Goal: Task Accomplishment & Management: Use online tool/utility

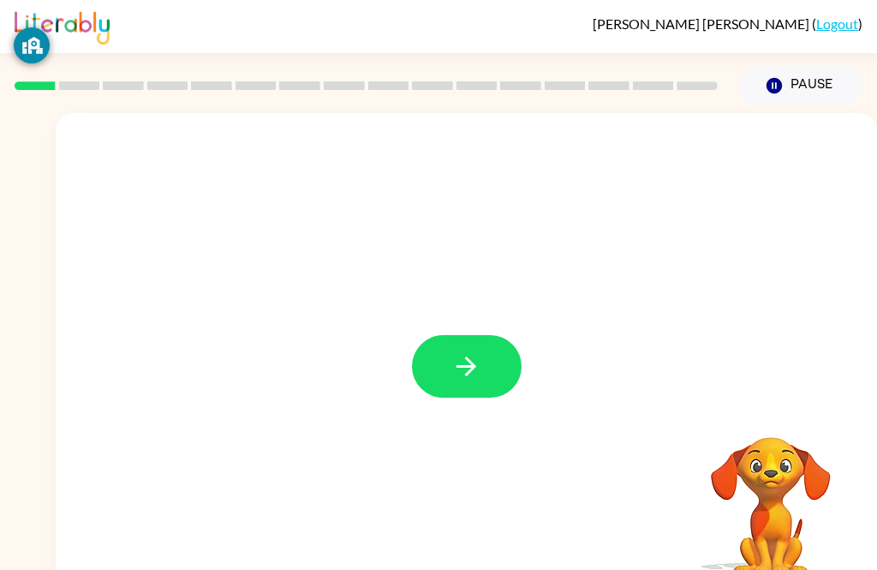
click at [465, 361] on icon "button" at bounding box center [467, 366] width 30 height 30
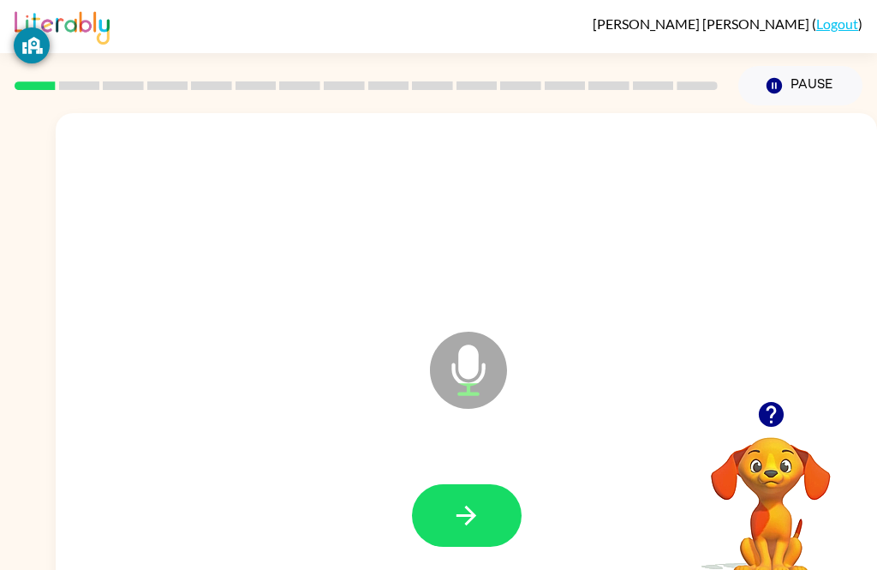
click at [445, 512] on button "button" at bounding box center [467, 515] width 110 height 63
click at [488, 525] on button "button" at bounding box center [467, 515] width 110 height 63
click at [468, 516] on icon "button" at bounding box center [467, 516] width 20 height 20
click at [493, 507] on button "button" at bounding box center [467, 515] width 110 height 63
click at [475, 513] on icon "button" at bounding box center [467, 515] width 30 height 30
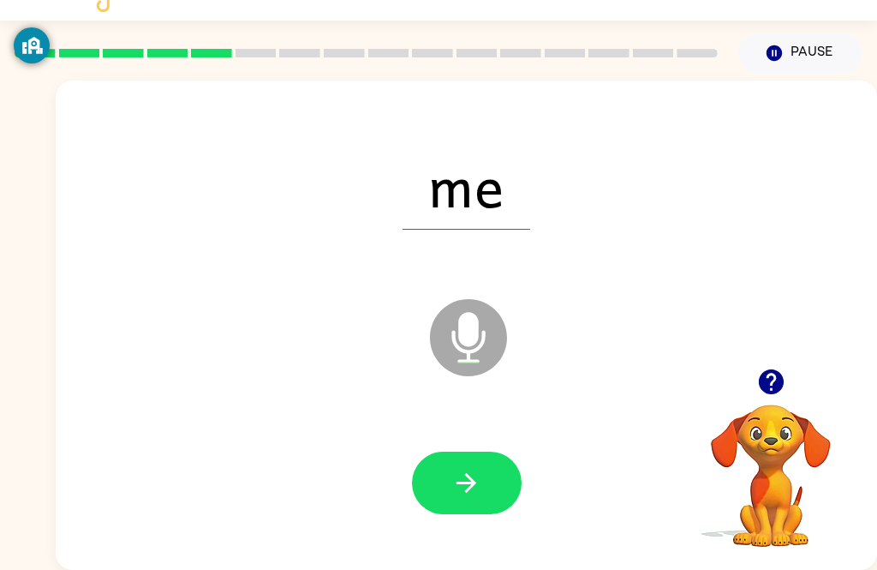
scroll to position [55, 0]
click at [488, 468] on button "button" at bounding box center [467, 483] width 110 height 63
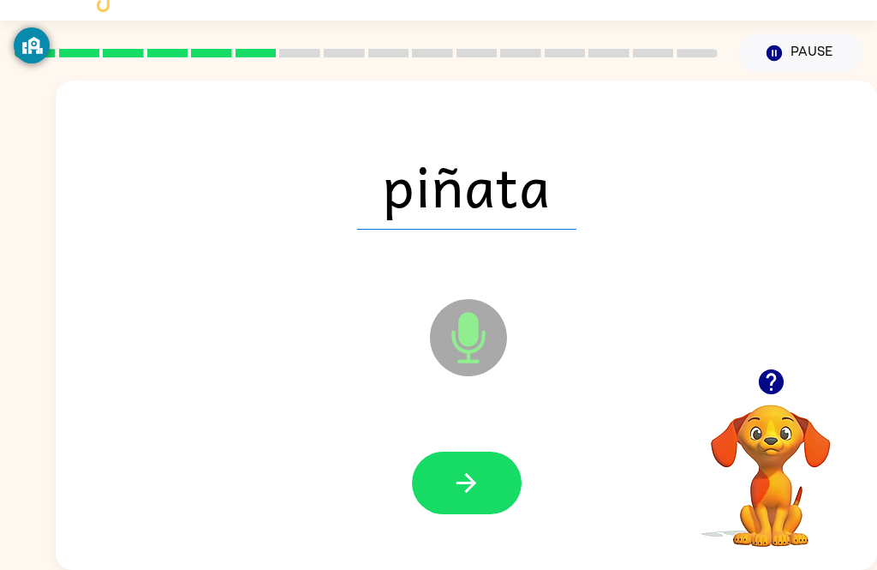
click at [477, 468] on icon "button" at bounding box center [467, 483] width 30 height 30
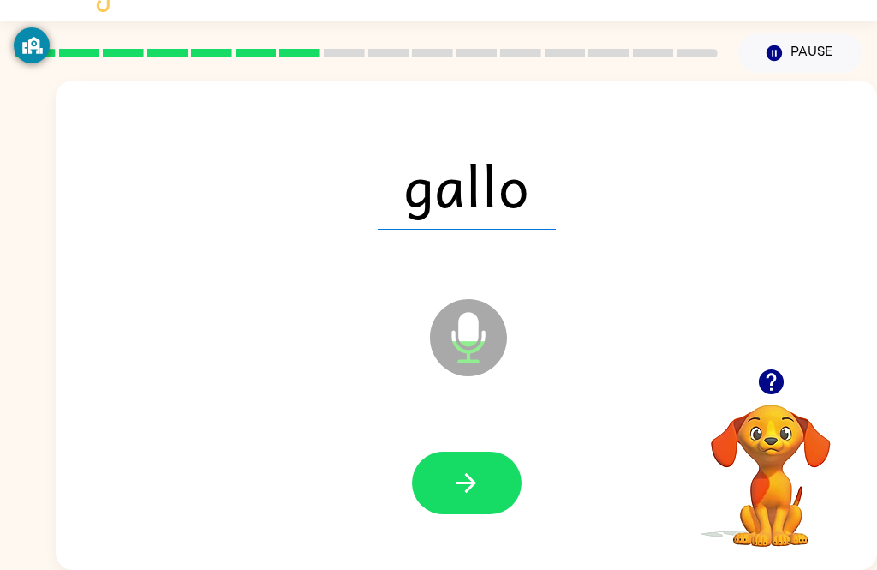
click at [494, 489] on button "button" at bounding box center [467, 483] width 110 height 63
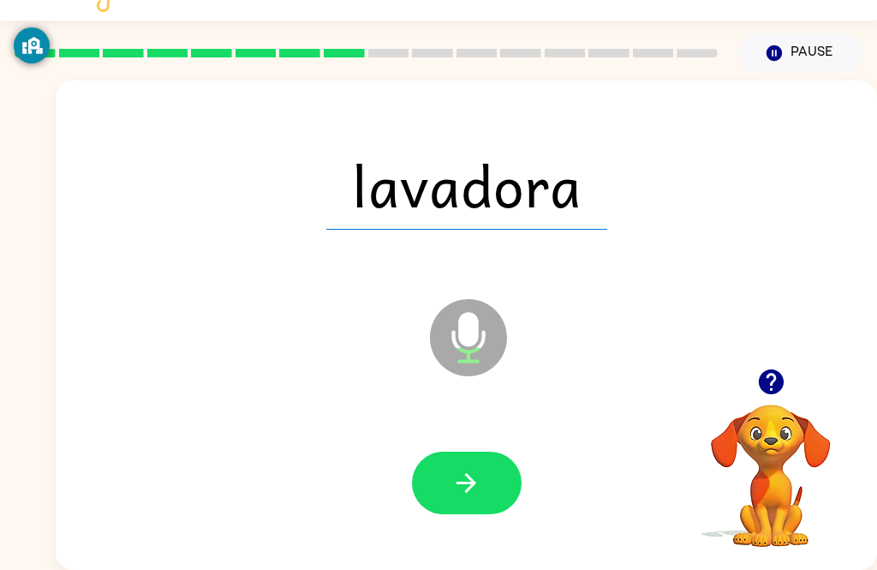
click at [489, 452] on button "button" at bounding box center [467, 483] width 110 height 63
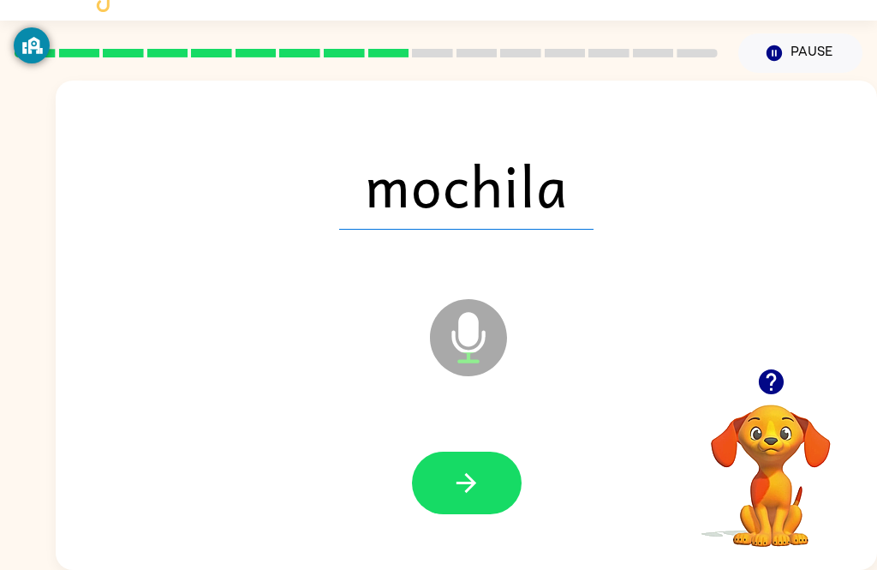
click at [497, 471] on button "button" at bounding box center [467, 483] width 110 height 63
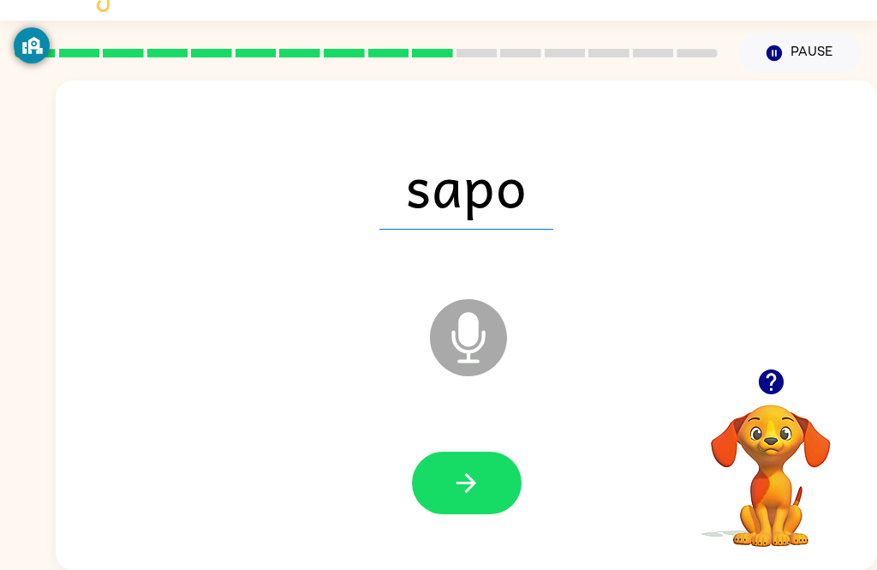
click at [506, 463] on button "button" at bounding box center [467, 483] width 110 height 63
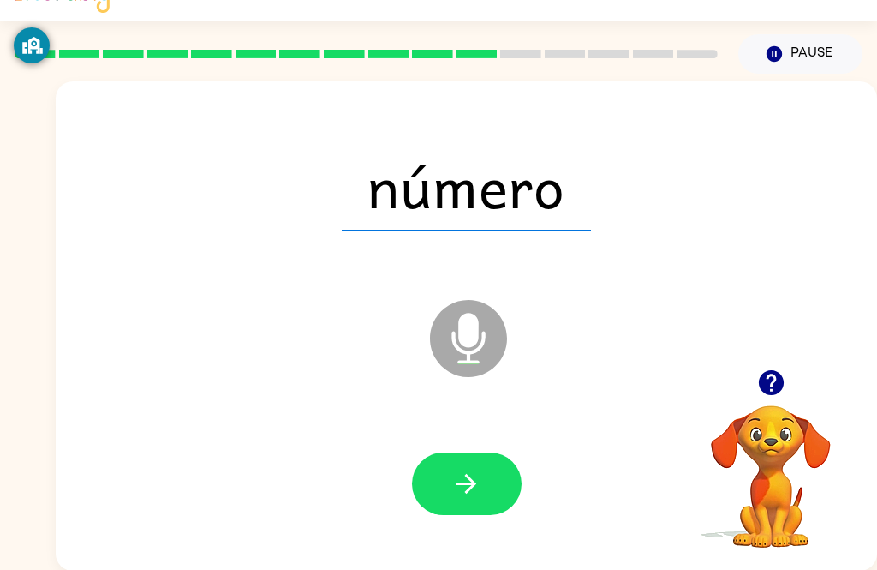
scroll to position [0, 0]
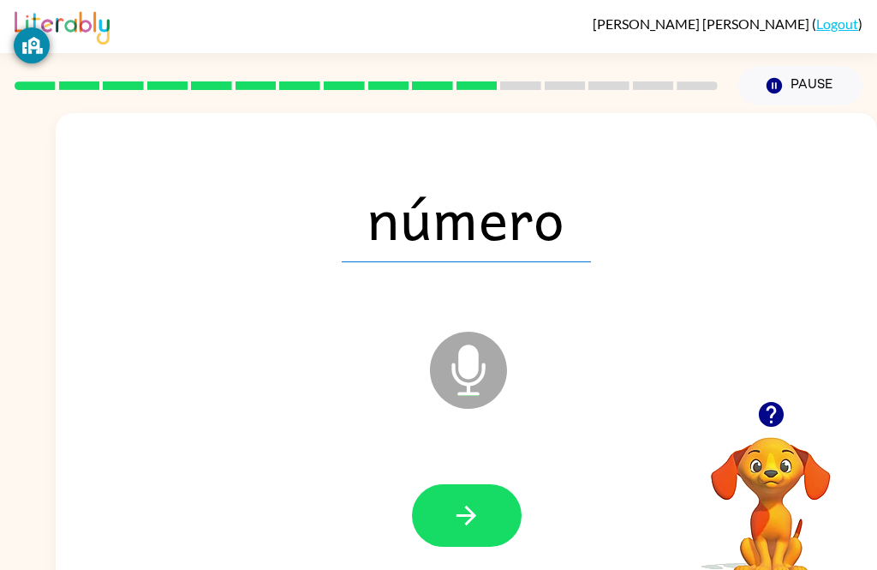
click at [470, 518] on icon "button" at bounding box center [467, 515] width 30 height 30
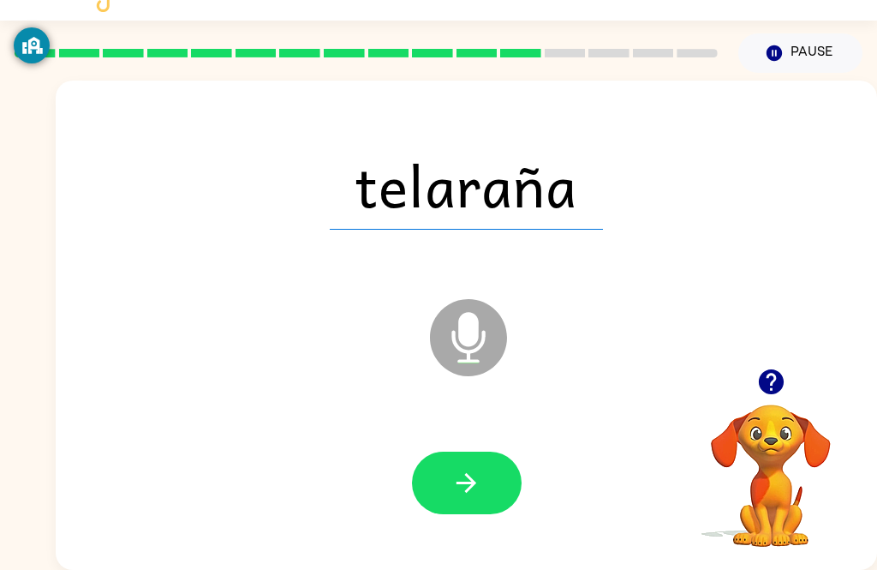
scroll to position [55, 0]
click at [509, 413] on div at bounding box center [466, 483] width 787 height 141
click at [481, 452] on button "button" at bounding box center [467, 483] width 110 height 63
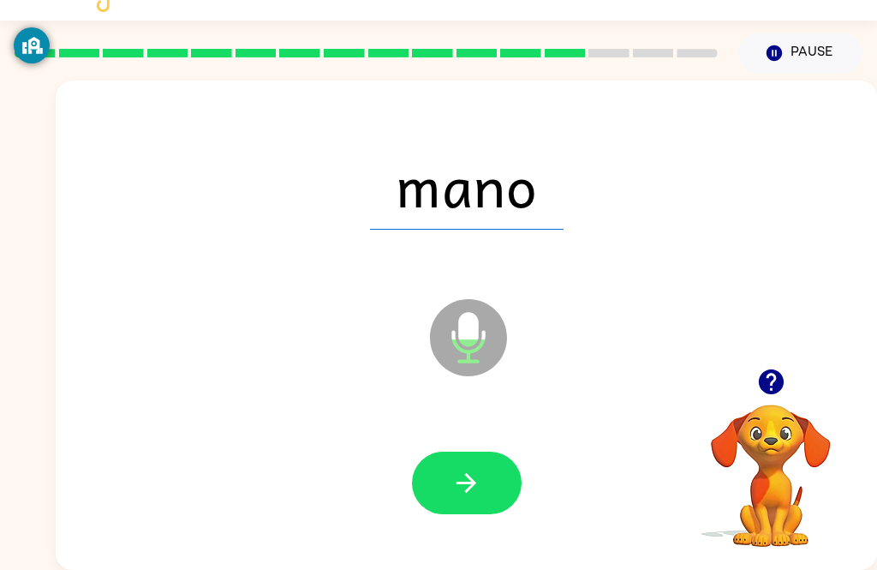
click at [486, 473] on button "button" at bounding box center [467, 483] width 110 height 63
click at [439, 529] on div at bounding box center [466, 483] width 787 height 141
click at [482, 454] on button "button" at bounding box center [467, 483] width 110 height 63
click at [479, 468] on icon "button" at bounding box center [467, 483] width 30 height 30
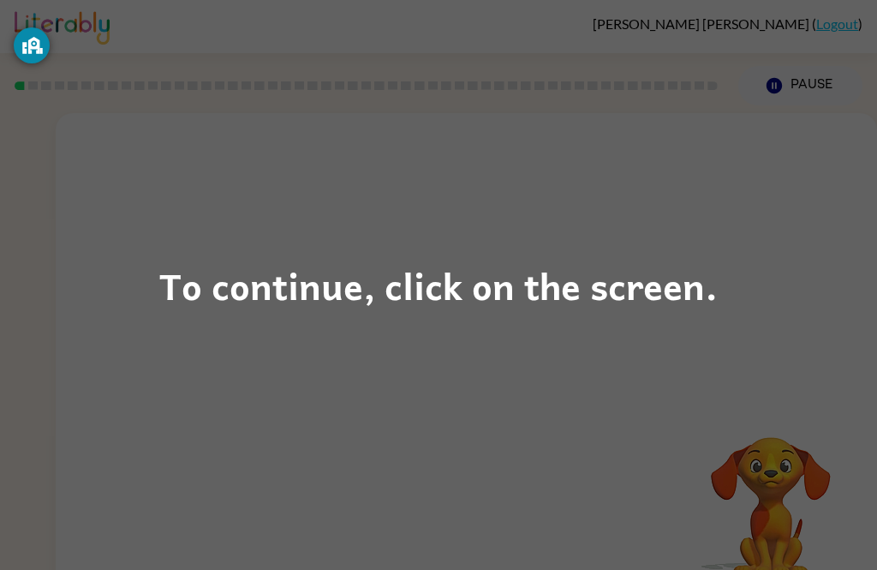
click at [544, 296] on div "To continue, click on the screen." at bounding box center [438, 285] width 559 height 58
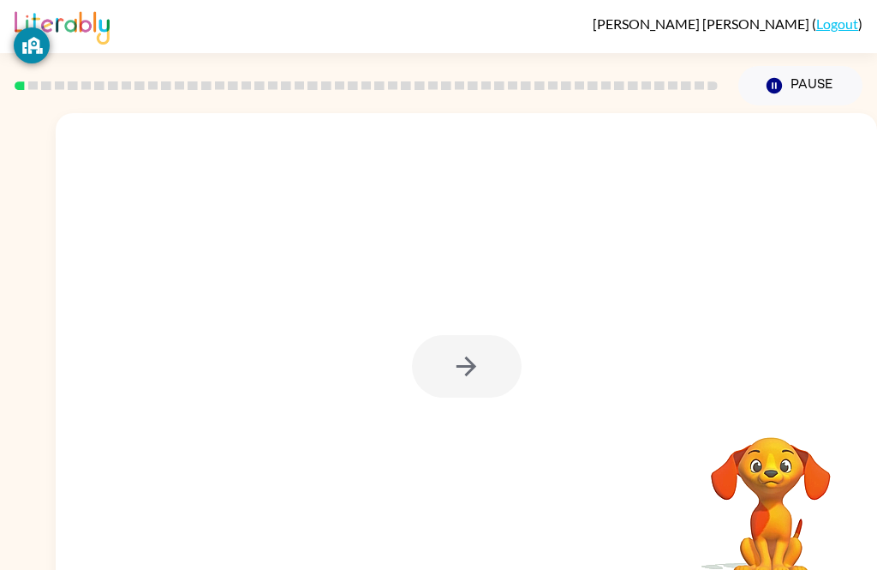
click at [504, 369] on div at bounding box center [467, 366] width 110 height 63
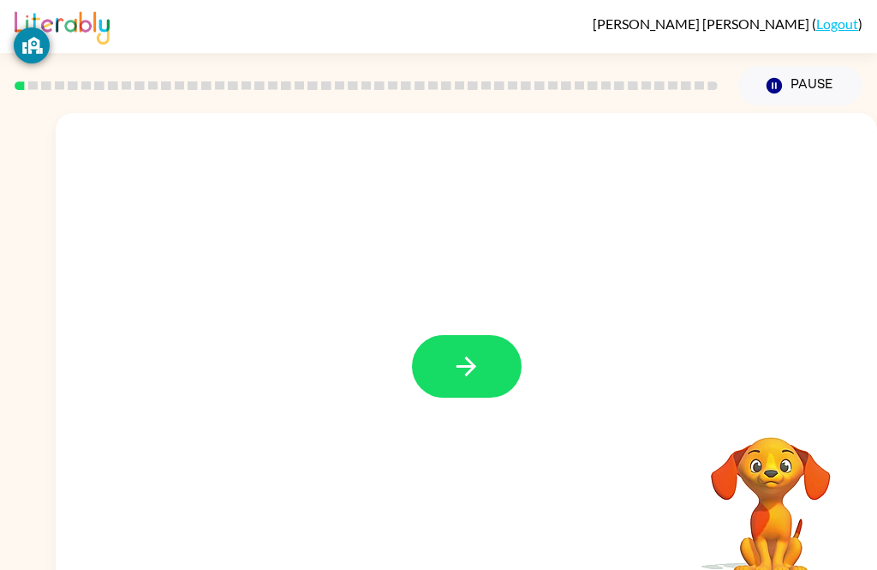
click at [482, 372] on button "button" at bounding box center [467, 366] width 110 height 63
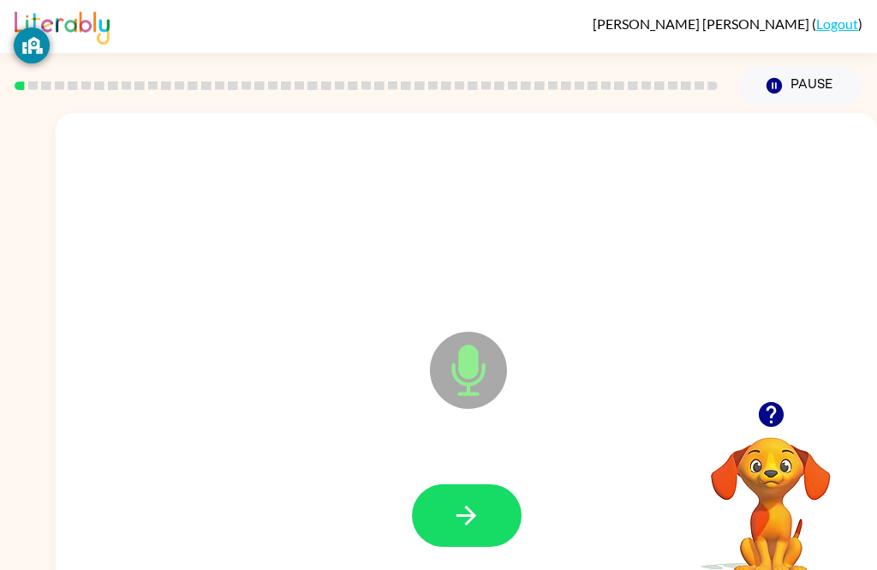
click at [483, 497] on button "button" at bounding box center [467, 515] width 110 height 63
click at [504, 476] on div at bounding box center [466, 516] width 787 height 141
click at [487, 518] on button "button" at bounding box center [467, 515] width 110 height 63
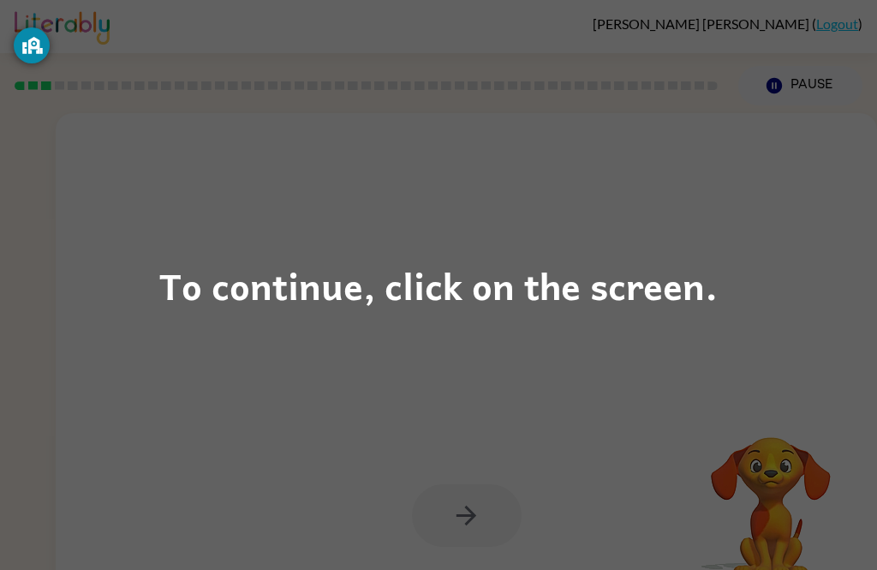
click at [462, 279] on div "To continue, click on the screen." at bounding box center [438, 285] width 559 height 58
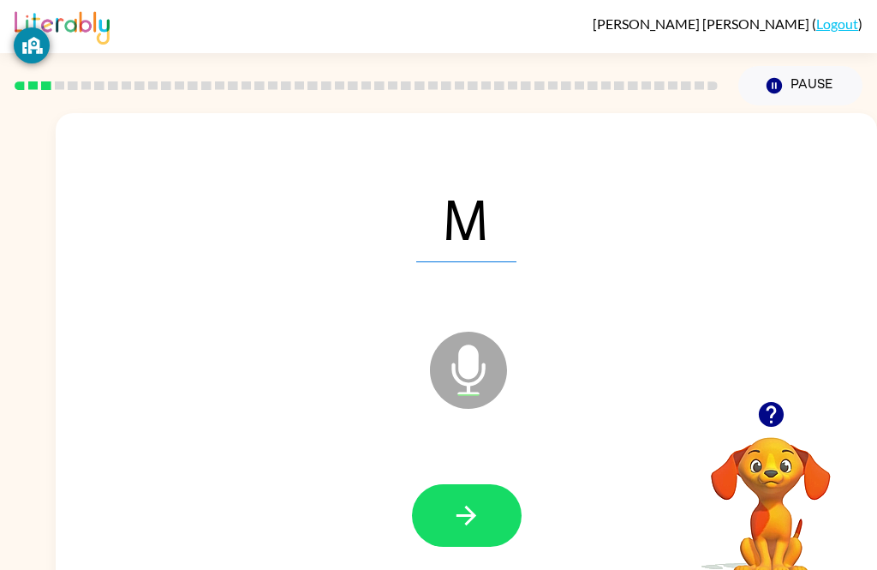
click at [477, 514] on icon "button" at bounding box center [467, 515] width 30 height 30
click at [483, 527] on button "button" at bounding box center [467, 515] width 110 height 63
click at [500, 510] on button "button" at bounding box center [467, 515] width 110 height 63
click at [470, 518] on icon "button" at bounding box center [467, 515] width 30 height 30
click at [452, 538] on button "button" at bounding box center [467, 515] width 110 height 63
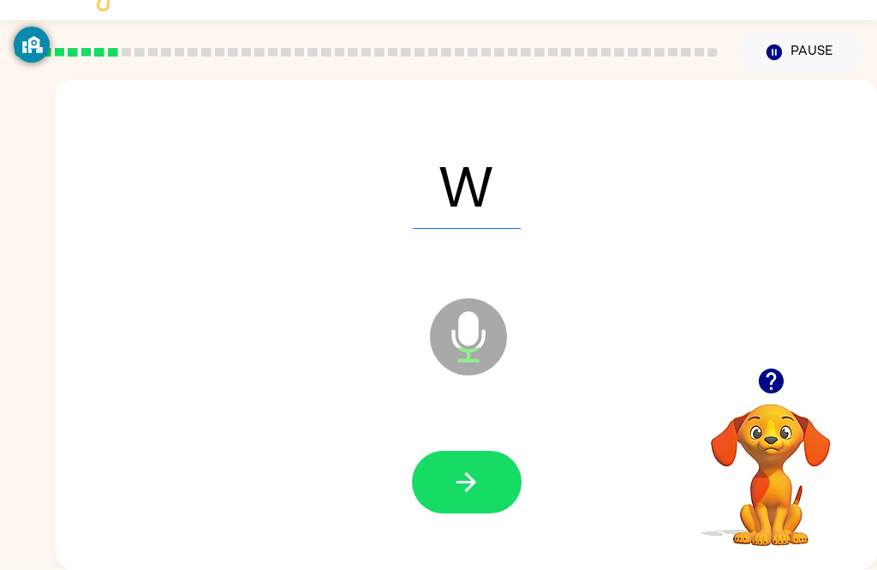
scroll to position [55, 0]
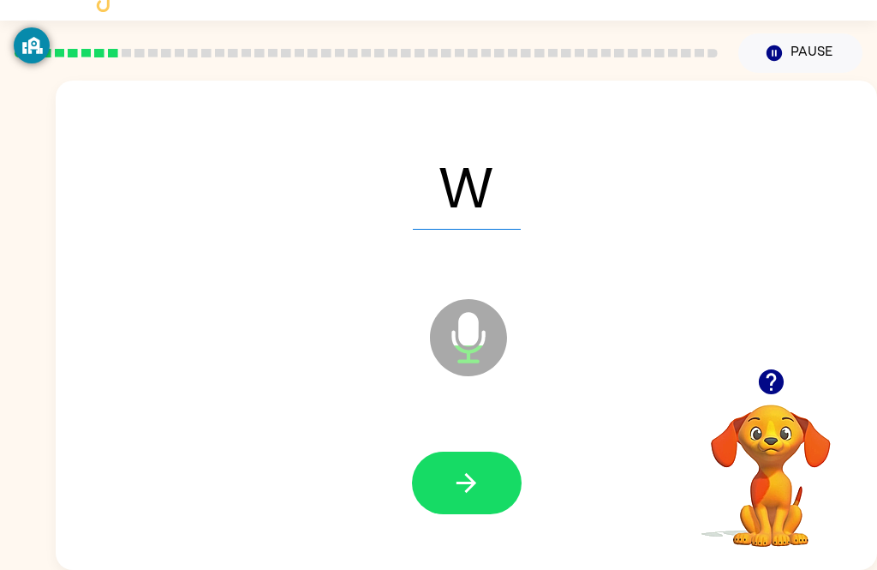
click at [491, 472] on button "button" at bounding box center [467, 483] width 110 height 63
click at [474, 482] on button "button" at bounding box center [467, 483] width 110 height 63
click at [490, 474] on button "button" at bounding box center [467, 483] width 110 height 63
click at [219, 539] on div "B Microphone The Microphone is here when it is your turn to talk" at bounding box center [467, 325] width 822 height 489
click at [458, 468] on icon "button" at bounding box center [467, 483] width 30 height 30
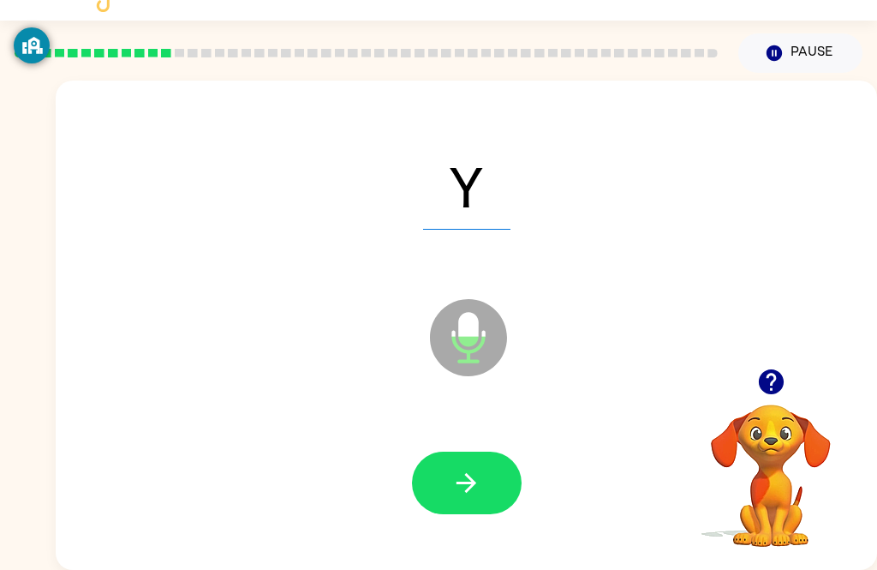
click at [468, 471] on icon "button" at bounding box center [467, 483] width 30 height 30
click at [467, 480] on button "button" at bounding box center [467, 483] width 110 height 63
click at [444, 482] on button "button" at bounding box center [467, 483] width 110 height 63
click at [482, 526] on div at bounding box center [466, 483] width 787 height 141
click at [506, 452] on button "button" at bounding box center [467, 483] width 110 height 63
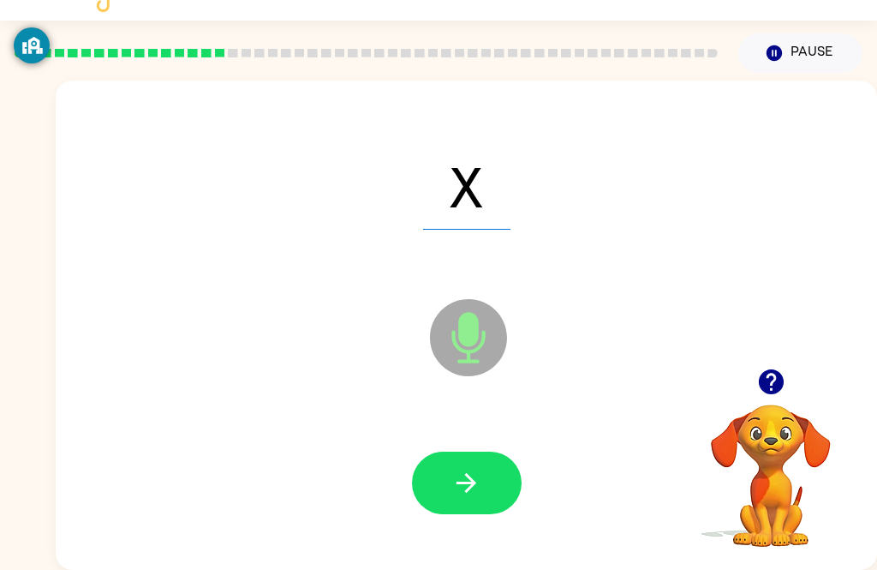
click at [528, 455] on div at bounding box center [466, 483] width 787 height 141
click at [491, 482] on button "button" at bounding box center [467, 483] width 110 height 63
click at [470, 473] on icon "button" at bounding box center [467, 483] width 20 height 20
click at [452, 472] on icon "button" at bounding box center [467, 483] width 30 height 30
click at [461, 482] on button "button" at bounding box center [467, 483] width 110 height 63
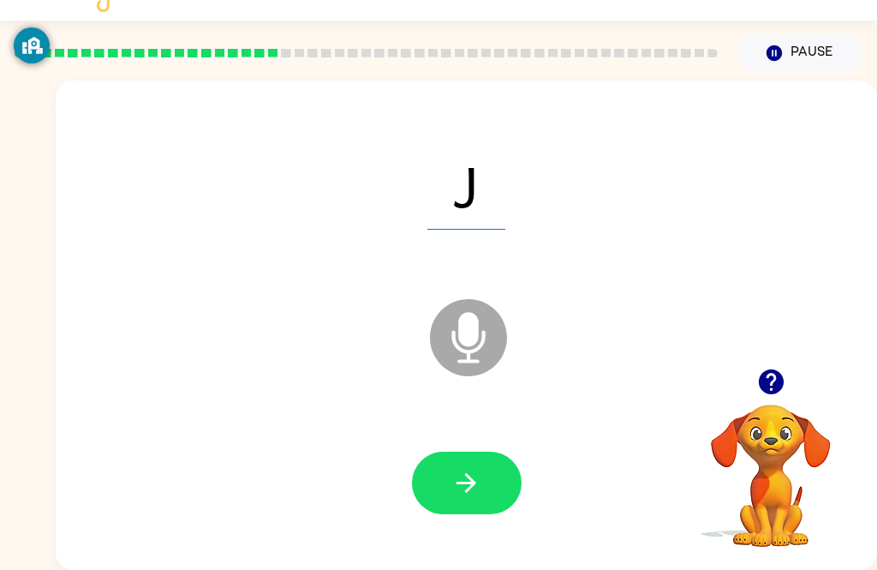
click at [501, 474] on button "button" at bounding box center [467, 483] width 110 height 63
click at [456, 468] on icon "button" at bounding box center [467, 483] width 30 height 30
click at [482, 457] on button "button" at bounding box center [467, 483] width 110 height 63
click at [872, 287] on div "A Microphone The Microphone is here when it is your turn to talk" at bounding box center [467, 325] width 822 height 489
click at [467, 472] on icon "button" at bounding box center [467, 483] width 30 height 30
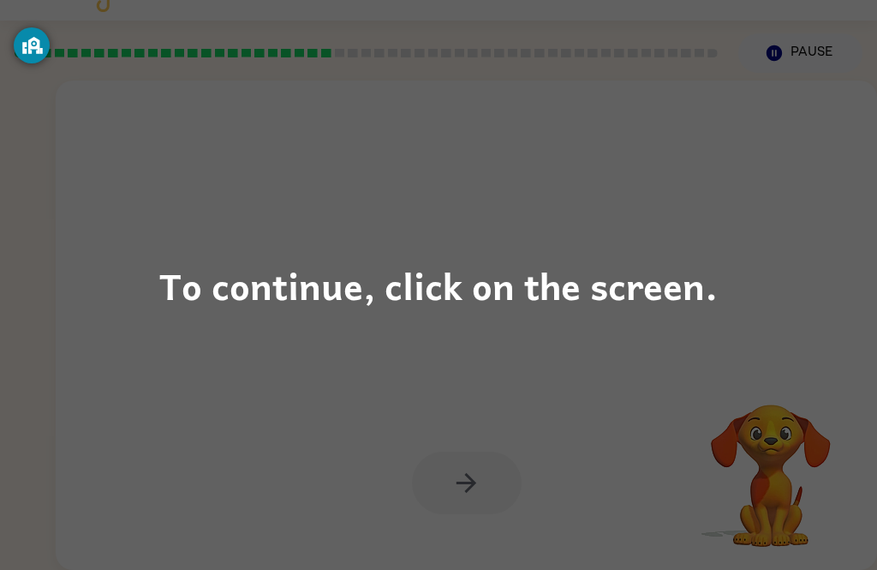
click at [341, 322] on div "To continue, click on the screen." at bounding box center [438, 285] width 877 height 570
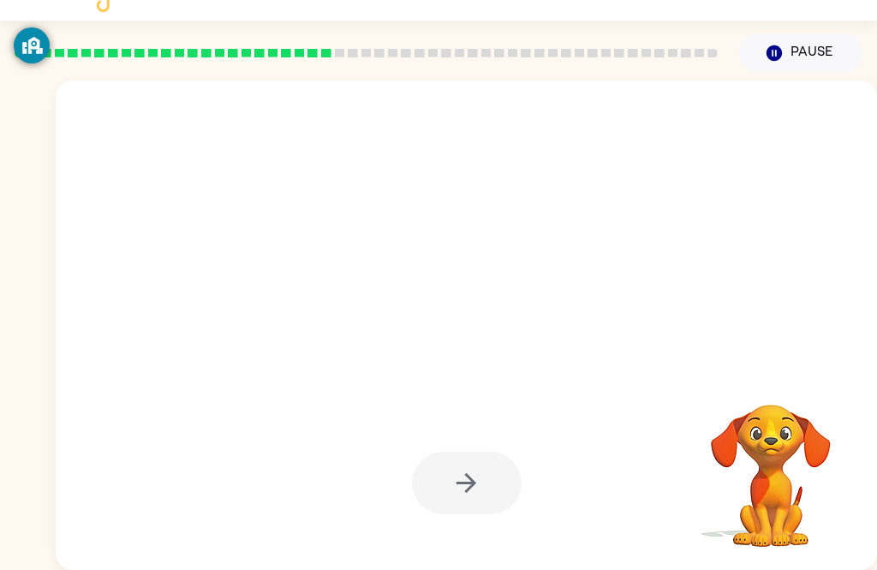
click at [320, 301] on div at bounding box center [425, 295] width 705 height 62
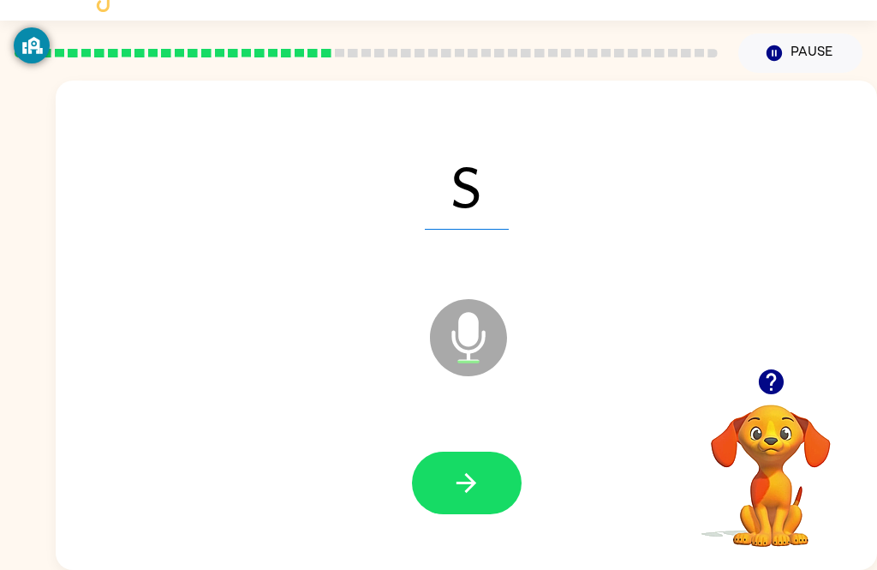
click at [476, 470] on icon "button" at bounding box center [467, 483] width 30 height 30
click at [482, 453] on button "button" at bounding box center [467, 483] width 110 height 63
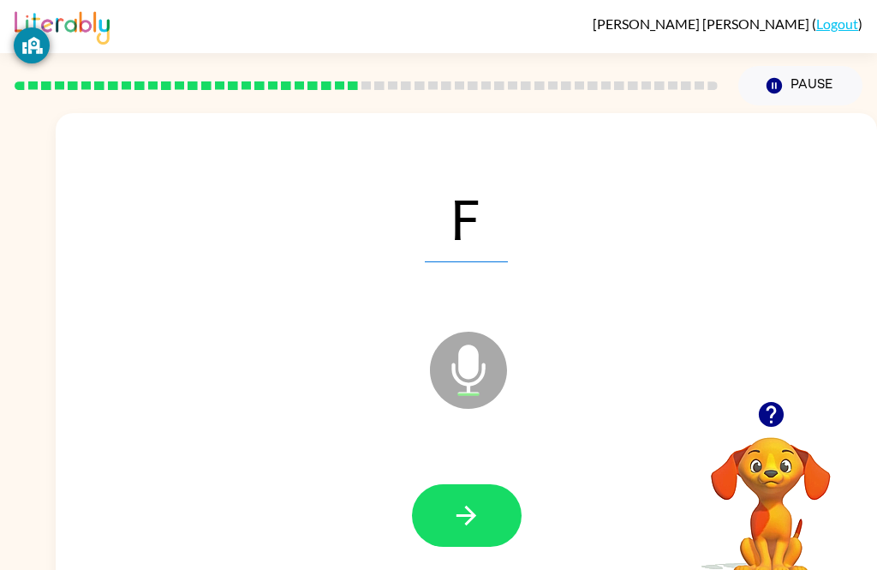
click at [482, 522] on button "button" at bounding box center [467, 515] width 110 height 63
click at [500, 516] on button "button" at bounding box center [467, 515] width 110 height 63
click at [473, 509] on icon "button" at bounding box center [467, 515] width 30 height 30
click at [486, 518] on button "button" at bounding box center [467, 515] width 110 height 63
click at [489, 383] on icon at bounding box center [468, 370] width 77 height 77
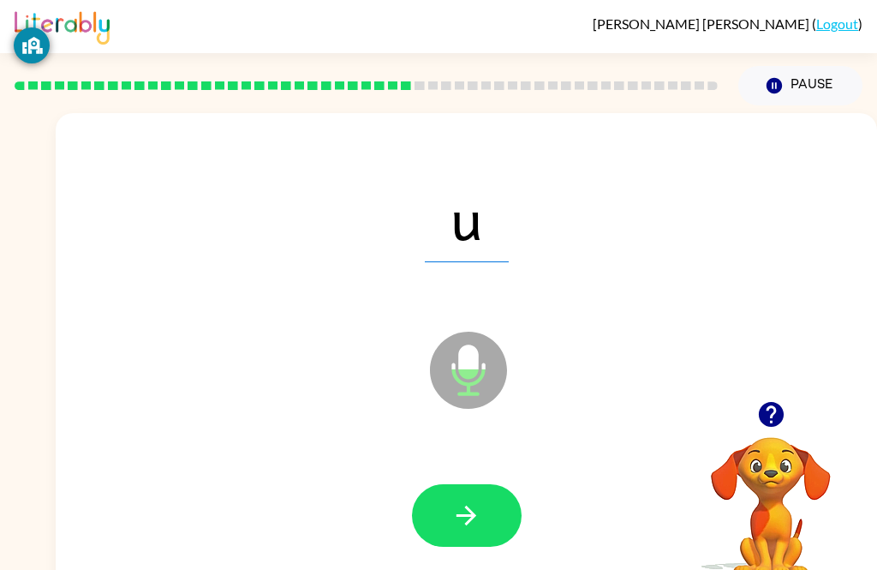
click at [491, 477] on div at bounding box center [466, 516] width 787 height 141
click at [470, 518] on icon "button" at bounding box center [467, 515] width 30 height 30
click at [476, 512] on icon "button" at bounding box center [467, 515] width 30 height 30
click at [450, 513] on button "button" at bounding box center [467, 515] width 110 height 63
click at [478, 523] on icon "button" at bounding box center [467, 515] width 30 height 30
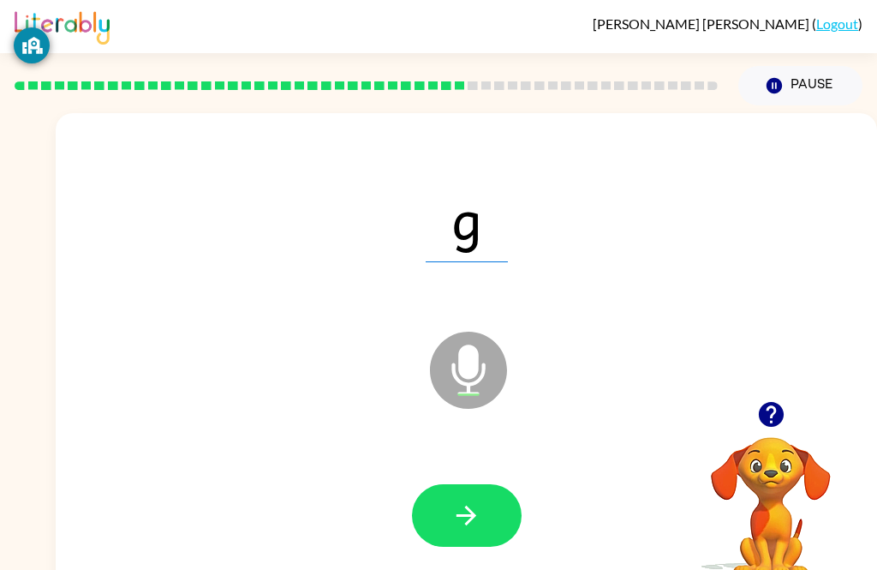
click at [464, 501] on icon "button" at bounding box center [467, 515] width 30 height 30
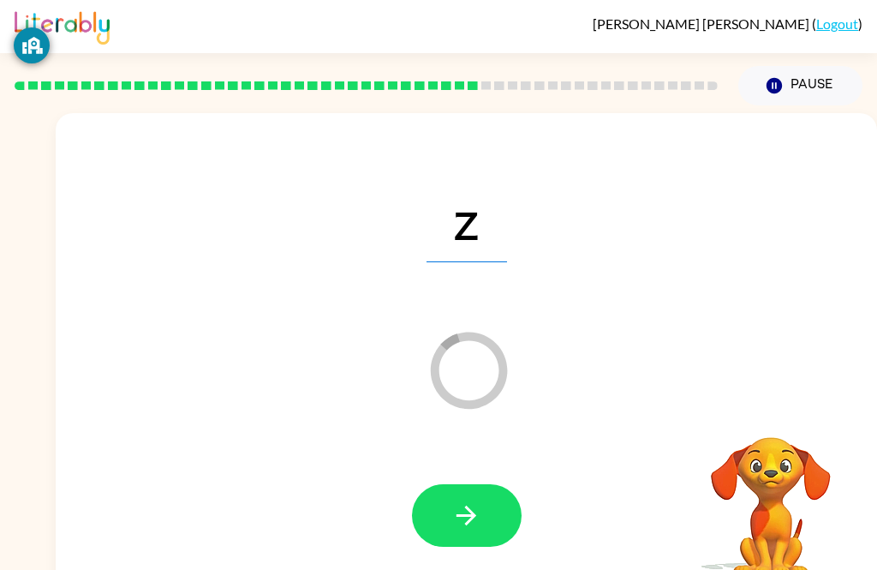
click at [490, 518] on button "button" at bounding box center [467, 515] width 110 height 63
click at [500, 494] on button "button" at bounding box center [467, 515] width 110 height 63
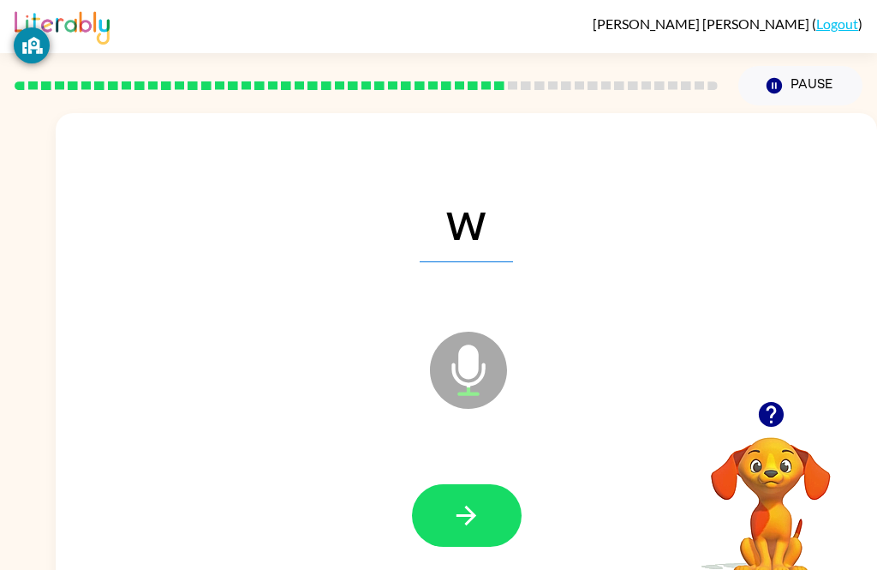
scroll to position [55, 0]
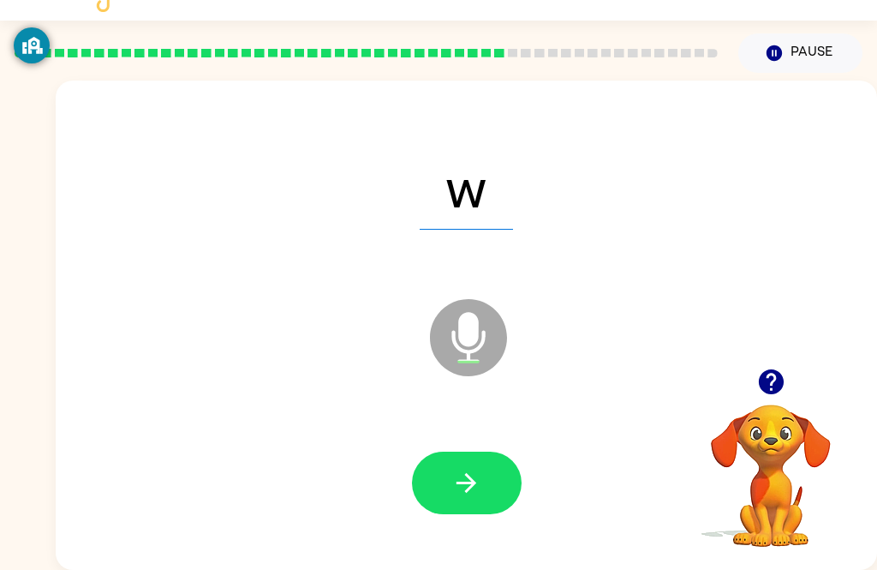
click at [507, 466] on button "button" at bounding box center [467, 483] width 110 height 63
click at [489, 476] on button "button" at bounding box center [467, 483] width 110 height 63
click at [468, 481] on button "button" at bounding box center [467, 483] width 110 height 63
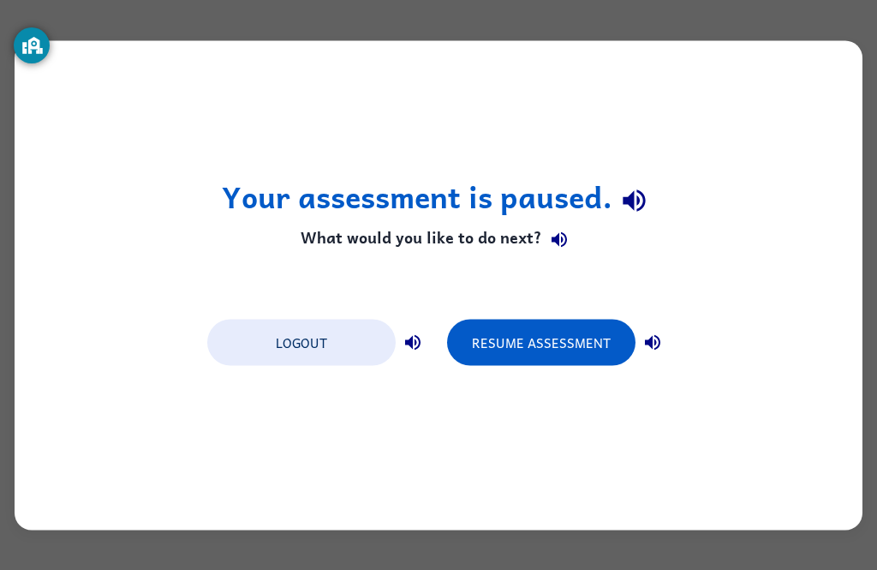
scroll to position [0, 0]
click at [583, 353] on button "Resume Assessment" at bounding box center [541, 342] width 189 height 46
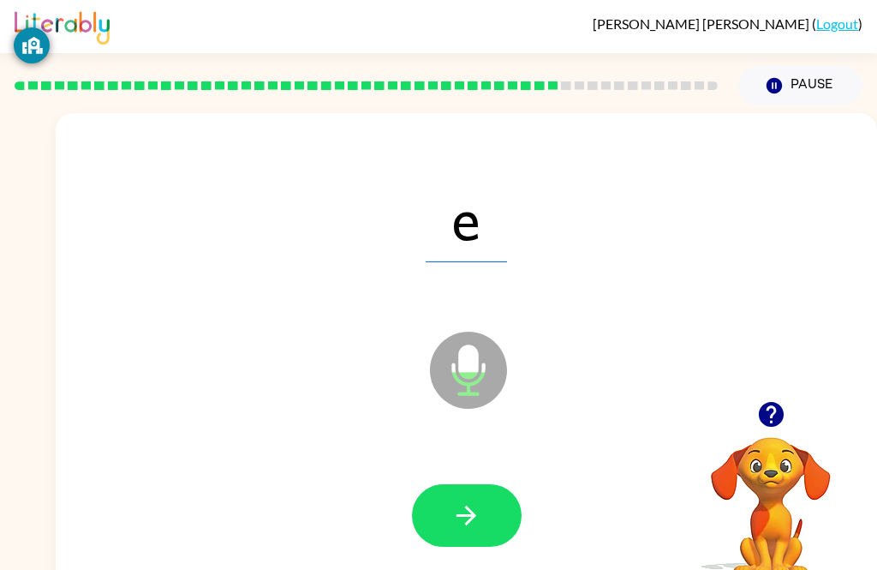
click at [462, 500] on button "button" at bounding box center [467, 515] width 110 height 63
click at [458, 534] on button "button" at bounding box center [467, 515] width 110 height 63
click at [483, 530] on button "button" at bounding box center [467, 515] width 110 height 63
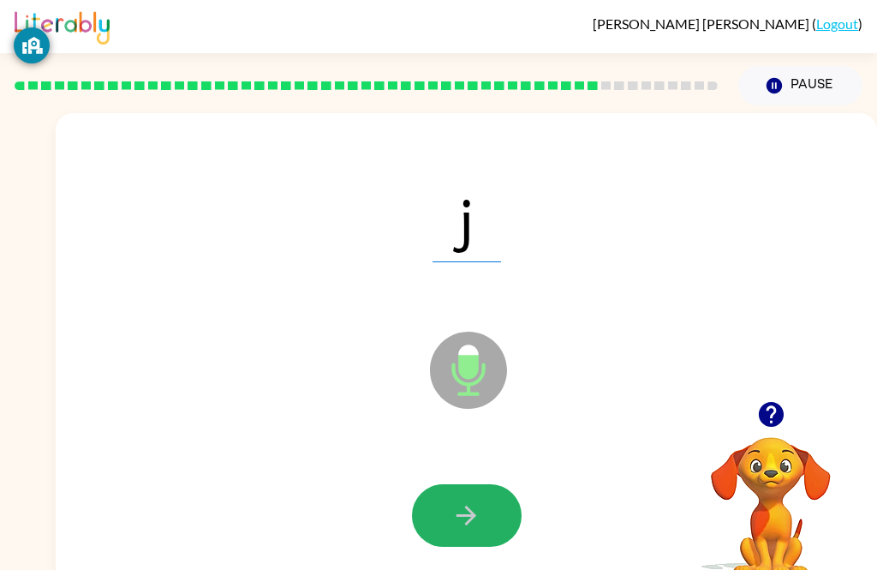
click at [458, 512] on icon "button" at bounding box center [467, 515] width 30 height 30
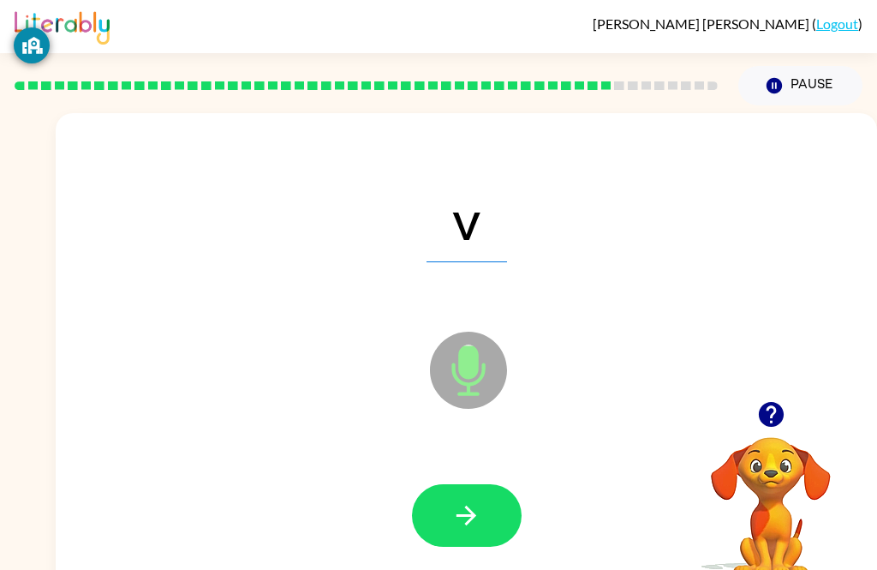
click at [468, 510] on icon "button" at bounding box center [467, 516] width 20 height 20
click at [495, 532] on button "button" at bounding box center [467, 515] width 110 height 63
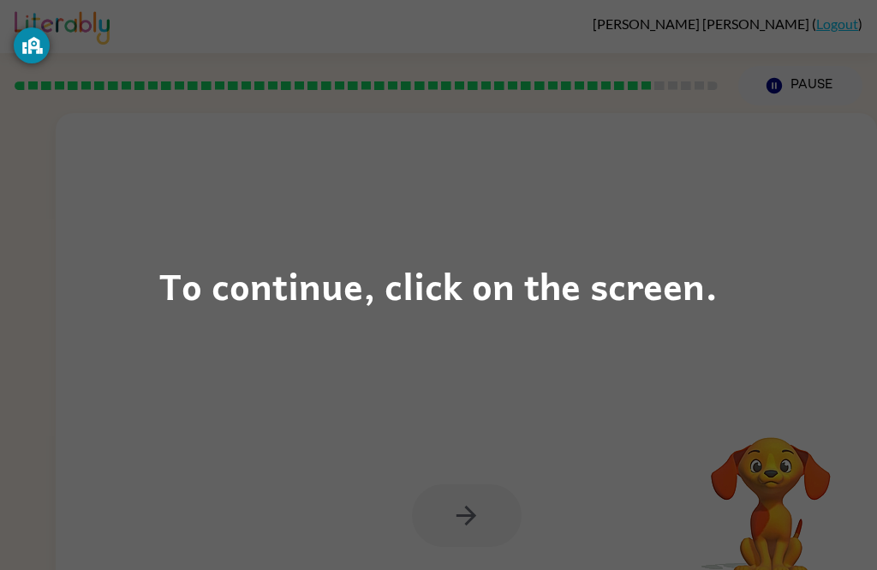
click at [587, 339] on div "To continue, click on the screen." at bounding box center [438, 285] width 877 height 570
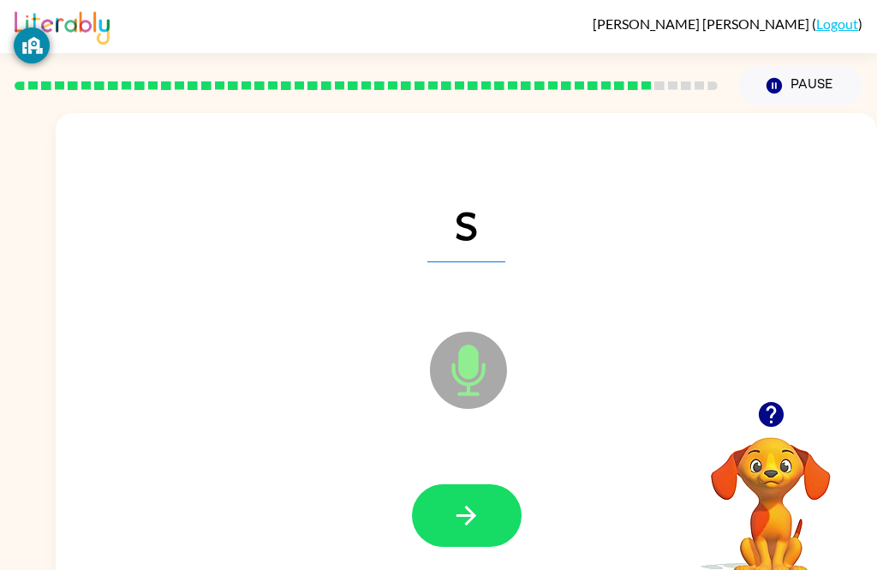
click at [474, 510] on icon "button" at bounding box center [467, 515] width 30 height 30
click at [484, 518] on button "button" at bounding box center [467, 515] width 110 height 63
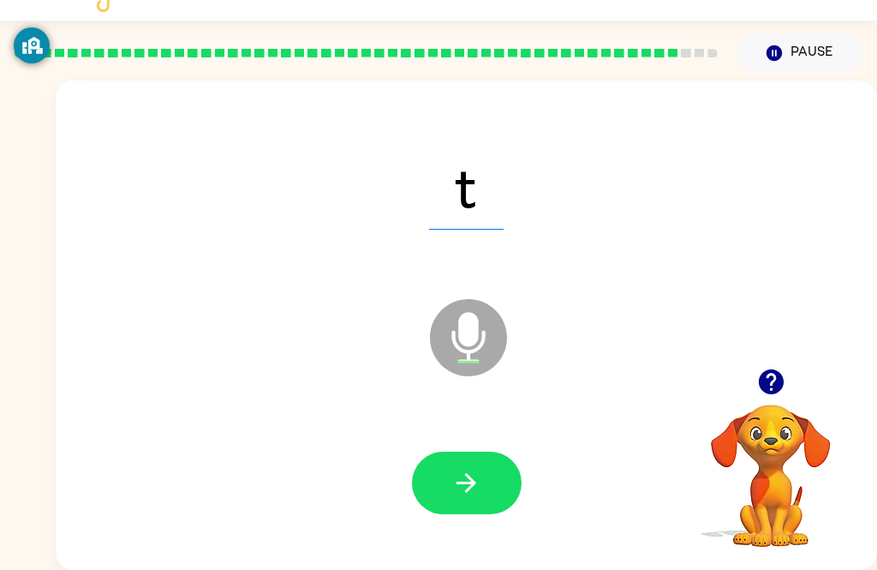
scroll to position [55, 0]
click at [516, 452] on div at bounding box center [467, 483] width 110 height 63
click at [470, 476] on button "button" at bounding box center [467, 483] width 110 height 63
click at [472, 473] on icon "button" at bounding box center [467, 483] width 20 height 20
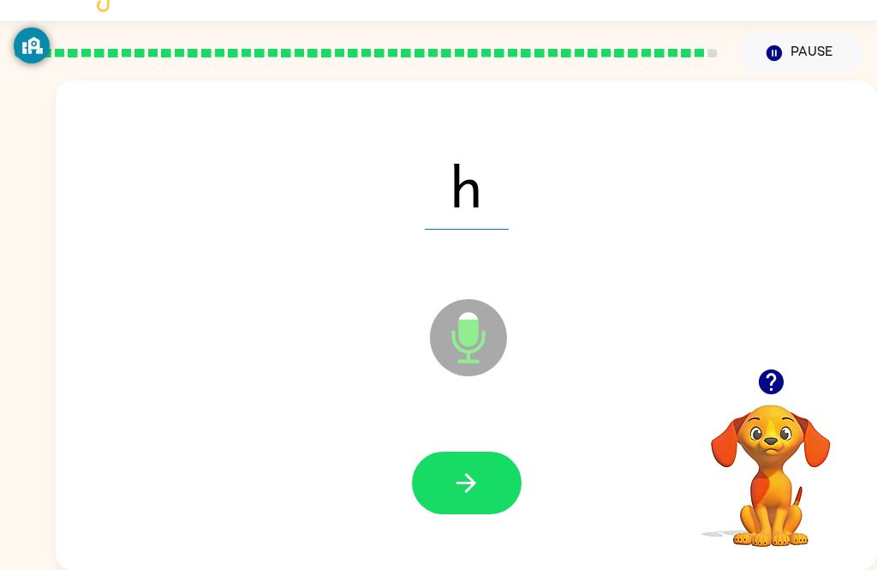
click at [464, 474] on icon "button" at bounding box center [467, 483] width 30 height 30
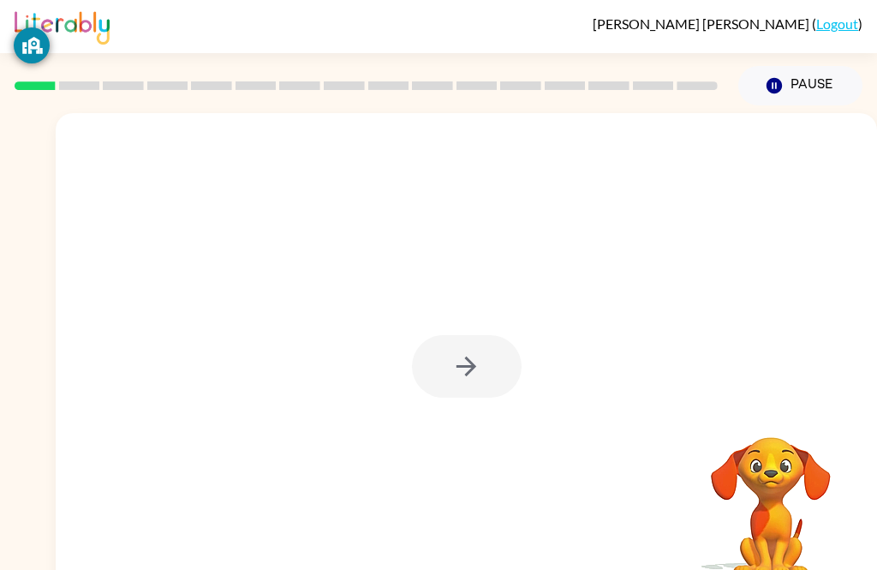
click at [501, 361] on div at bounding box center [467, 366] width 110 height 63
click at [488, 378] on div at bounding box center [467, 366] width 110 height 63
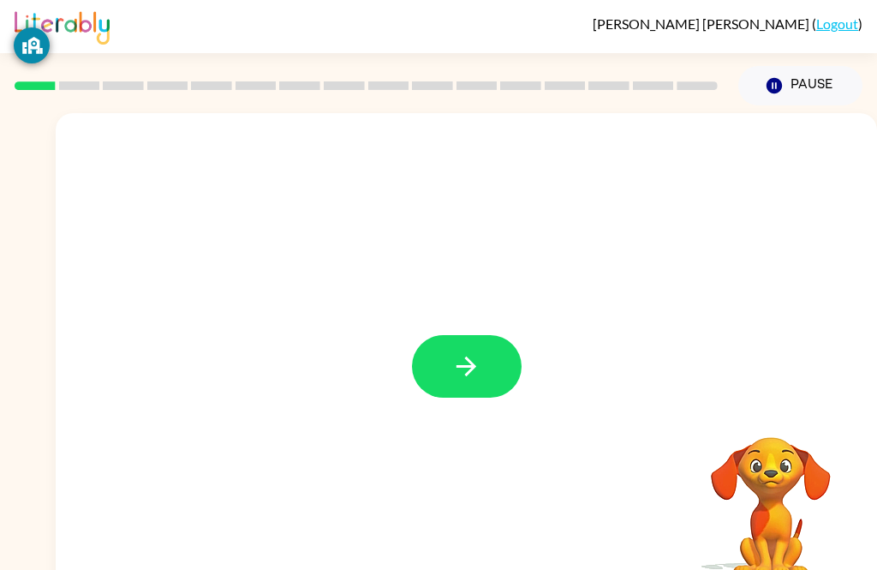
click at [419, 405] on div at bounding box center [467, 357] width 822 height 489
click at [495, 345] on button "button" at bounding box center [467, 366] width 110 height 63
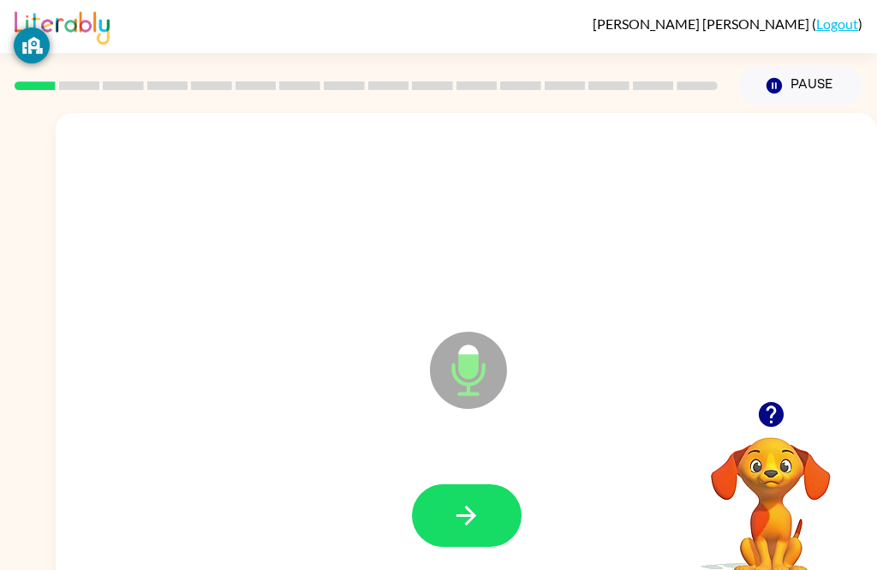
click at [500, 518] on button "button" at bounding box center [467, 515] width 110 height 63
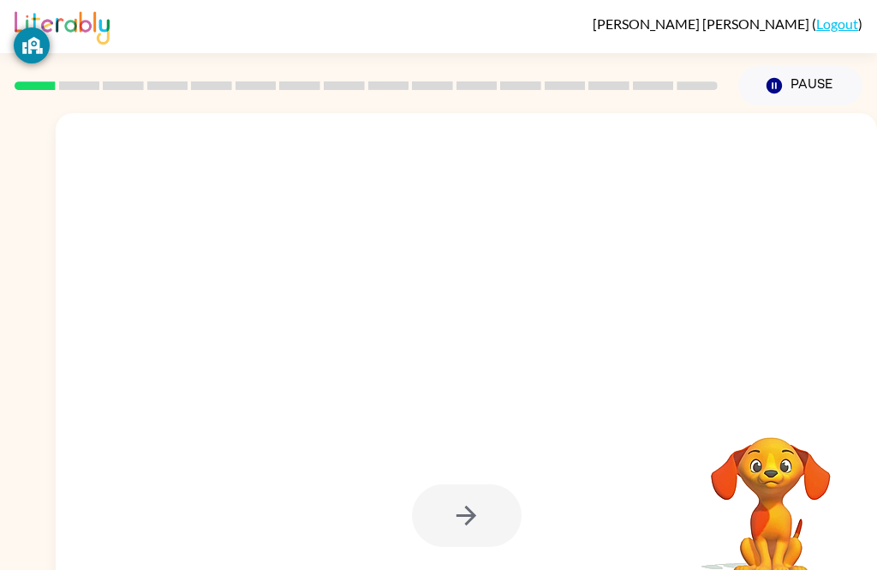
click at [481, 514] on div at bounding box center [467, 515] width 110 height 63
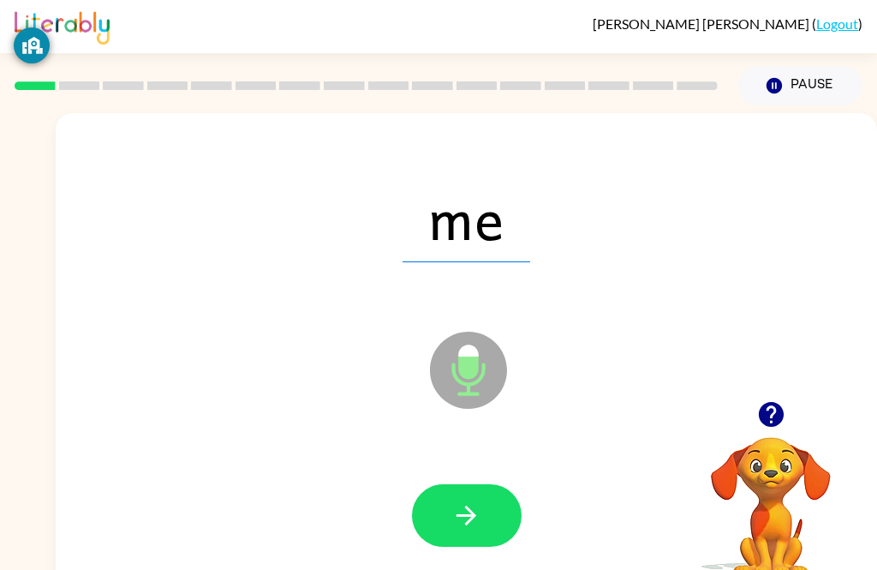
click at [464, 501] on icon "button" at bounding box center [467, 515] width 30 height 30
click at [467, 499] on button "button" at bounding box center [467, 515] width 110 height 63
click at [475, 506] on icon "button" at bounding box center [467, 515] width 30 height 30
click at [476, 503] on icon "button" at bounding box center [467, 515] width 30 height 30
click at [485, 512] on button "button" at bounding box center [467, 515] width 110 height 63
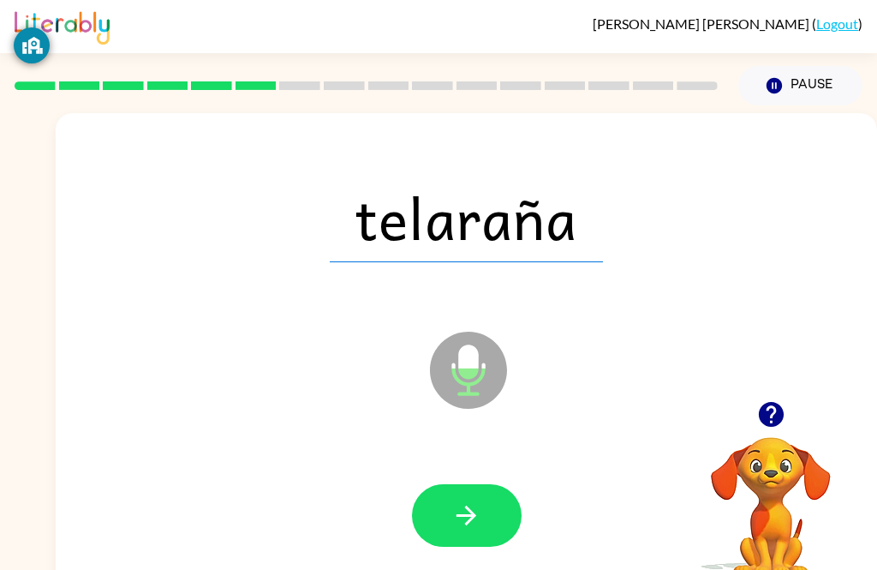
click at [507, 494] on button "button" at bounding box center [467, 515] width 110 height 63
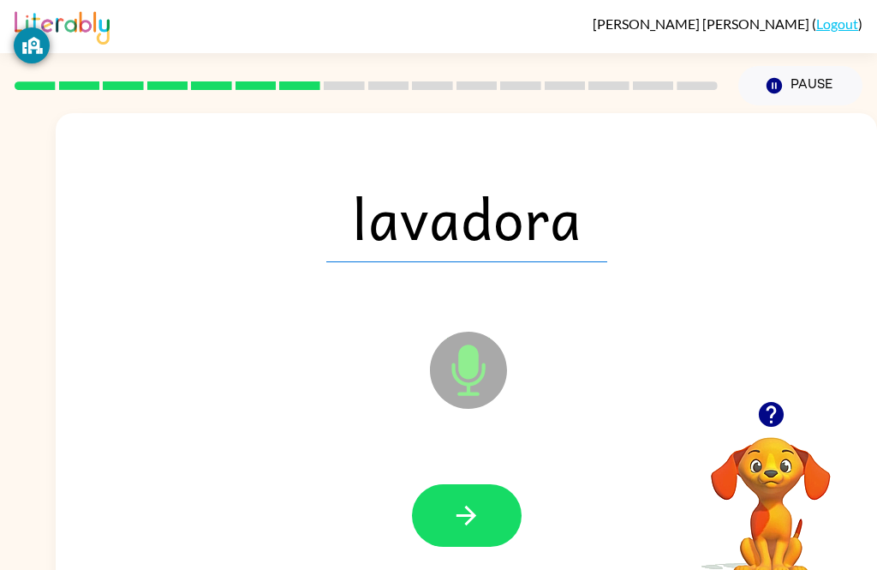
click at [510, 509] on button "button" at bounding box center [467, 515] width 110 height 63
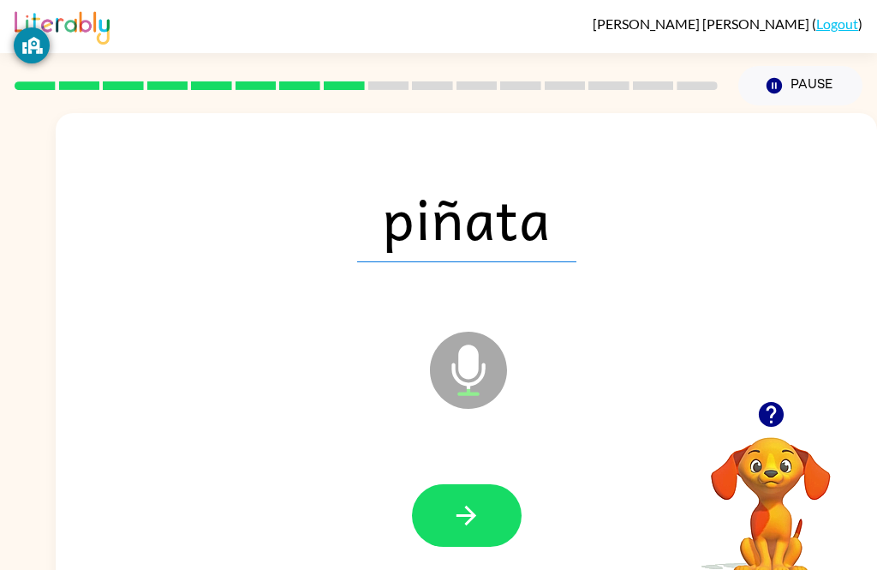
click at [504, 540] on button "button" at bounding box center [467, 515] width 110 height 63
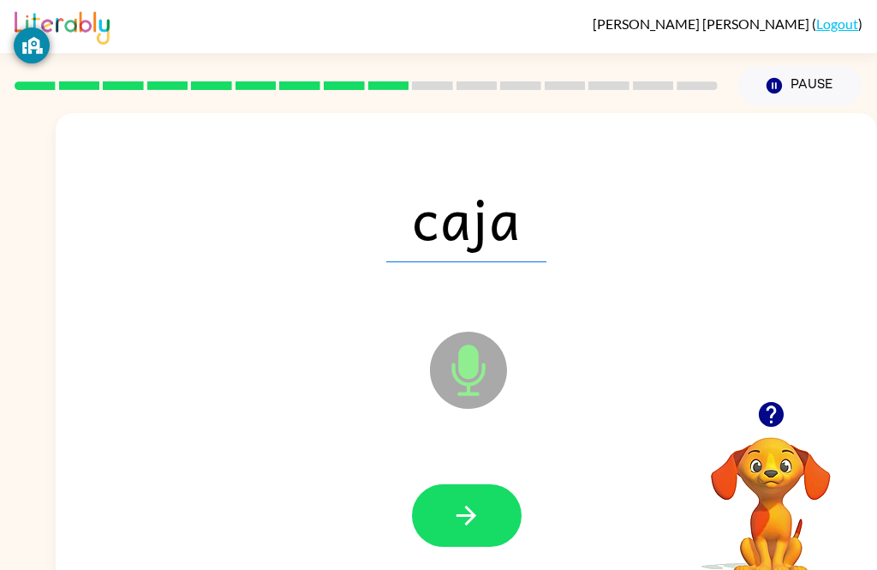
click at [495, 540] on button "button" at bounding box center [467, 515] width 110 height 63
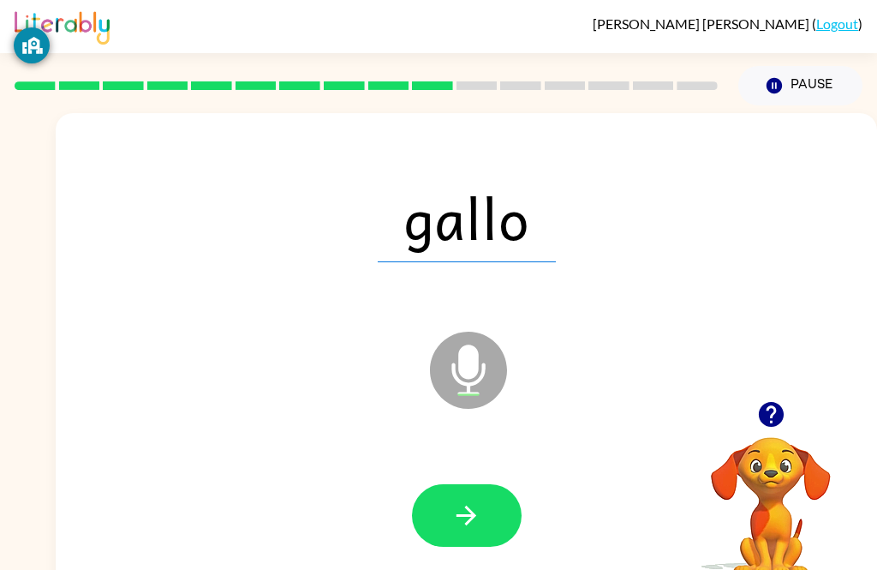
click at [511, 524] on button "button" at bounding box center [467, 515] width 110 height 63
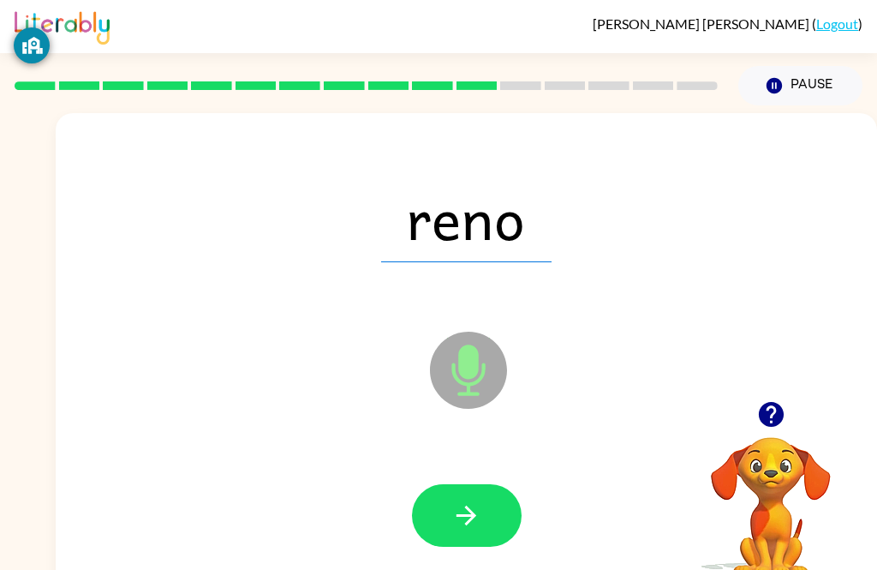
click at [491, 529] on button "button" at bounding box center [467, 515] width 110 height 63
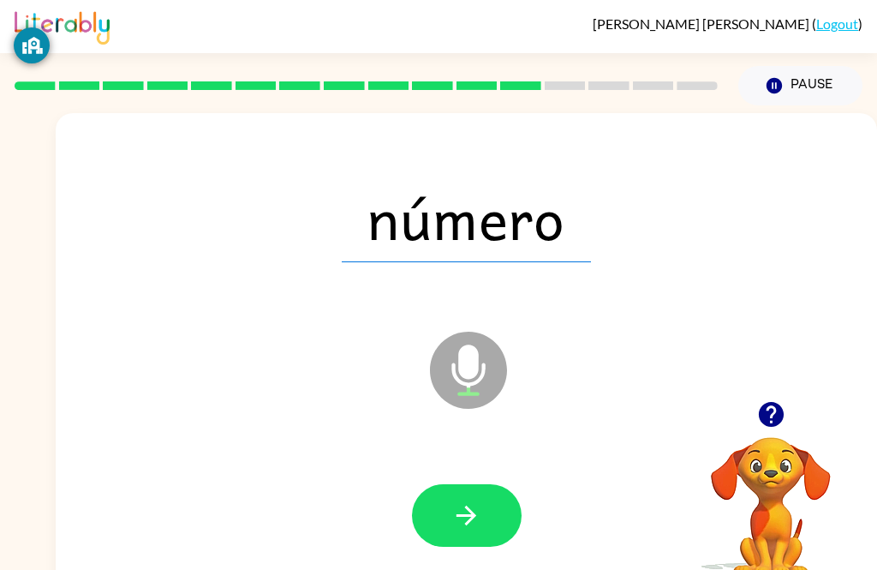
click at [510, 515] on button "button" at bounding box center [467, 515] width 110 height 63
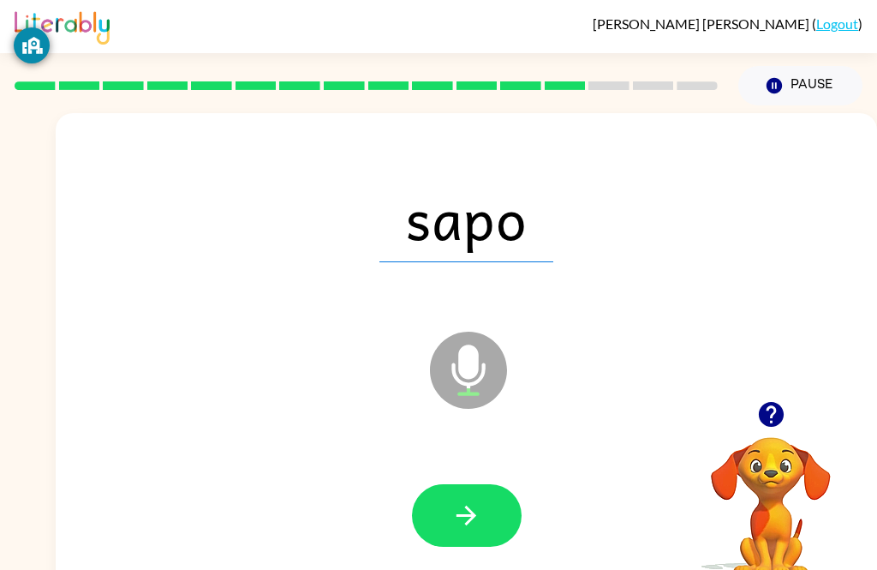
click at [470, 497] on button "button" at bounding box center [467, 515] width 110 height 63
click at [532, 507] on div at bounding box center [466, 516] width 787 height 141
click at [517, 507] on button "button" at bounding box center [467, 515] width 110 height 63
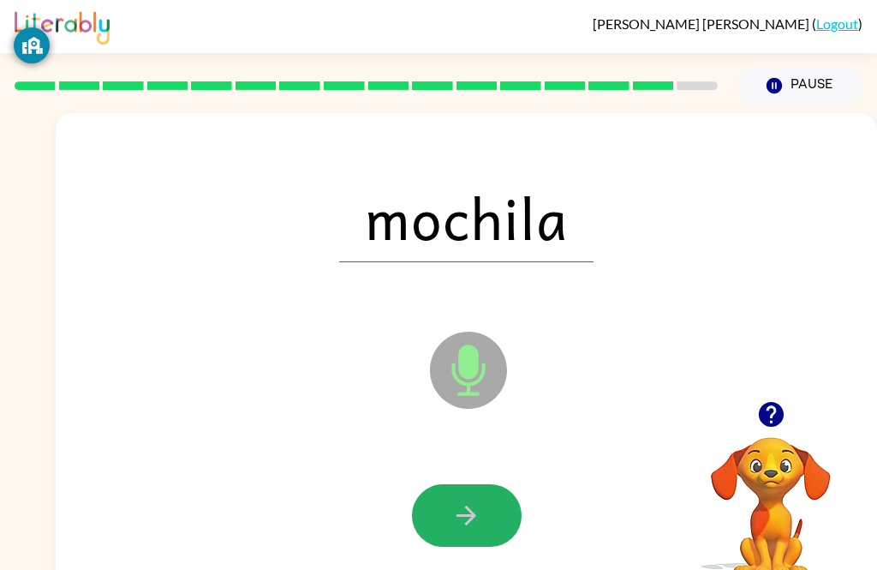
click at [505, 521] on button "button" at bounding box center [467, 515] width 110 height 63
